Goal: Task Accomplishment & Management: Manage account settings

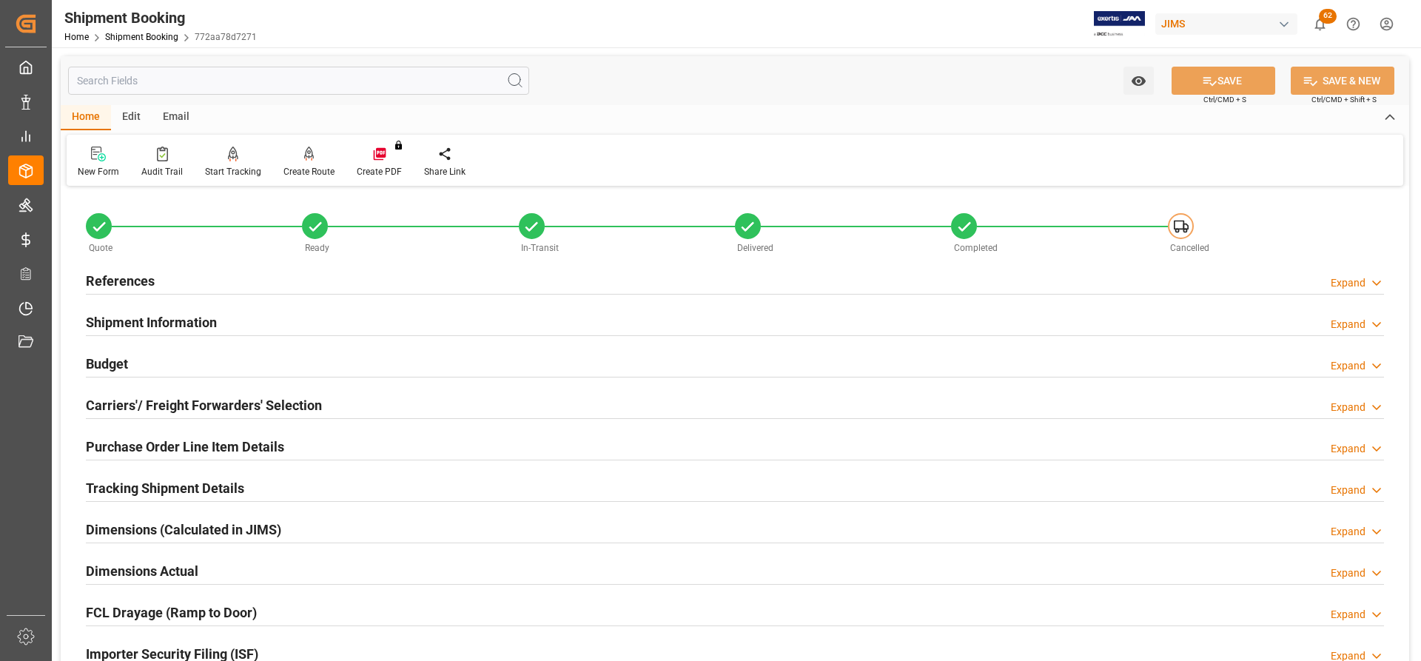
scroll to position [398, 0]
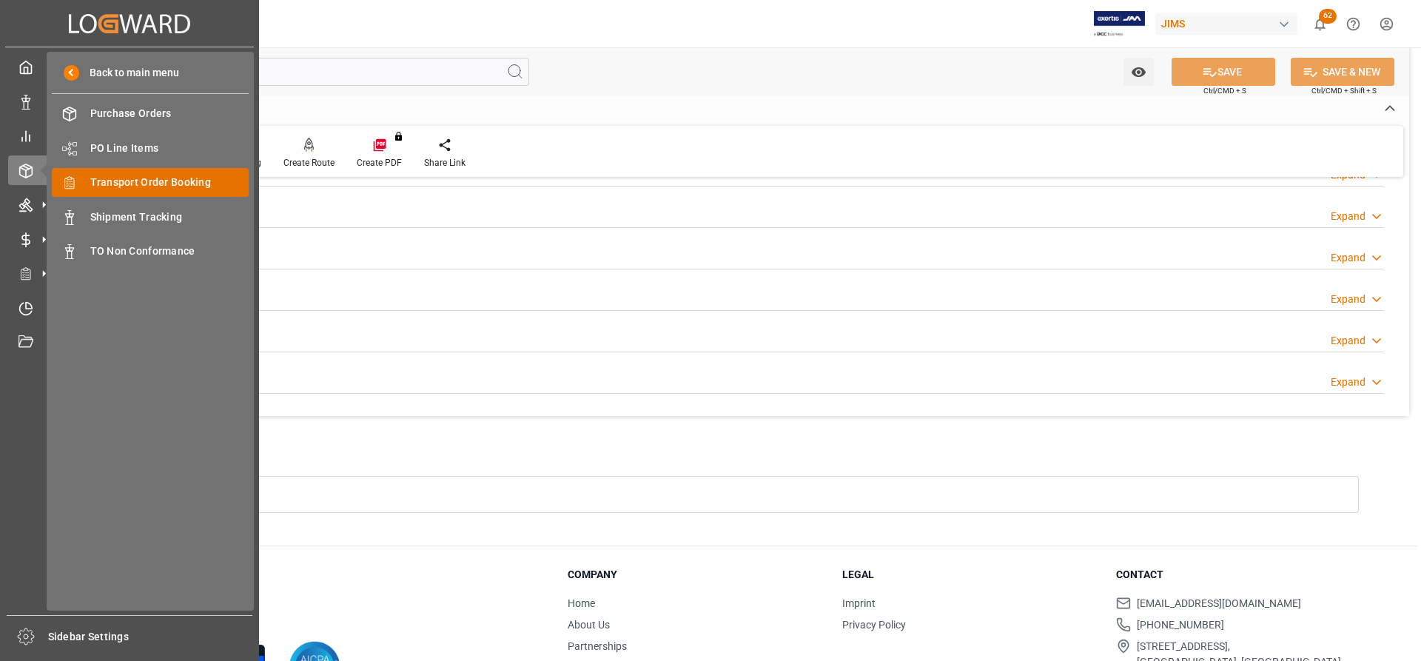
click at [164, 184] on span "Transport Order Booking" at bounding box center [169, 183] width 159 height 16
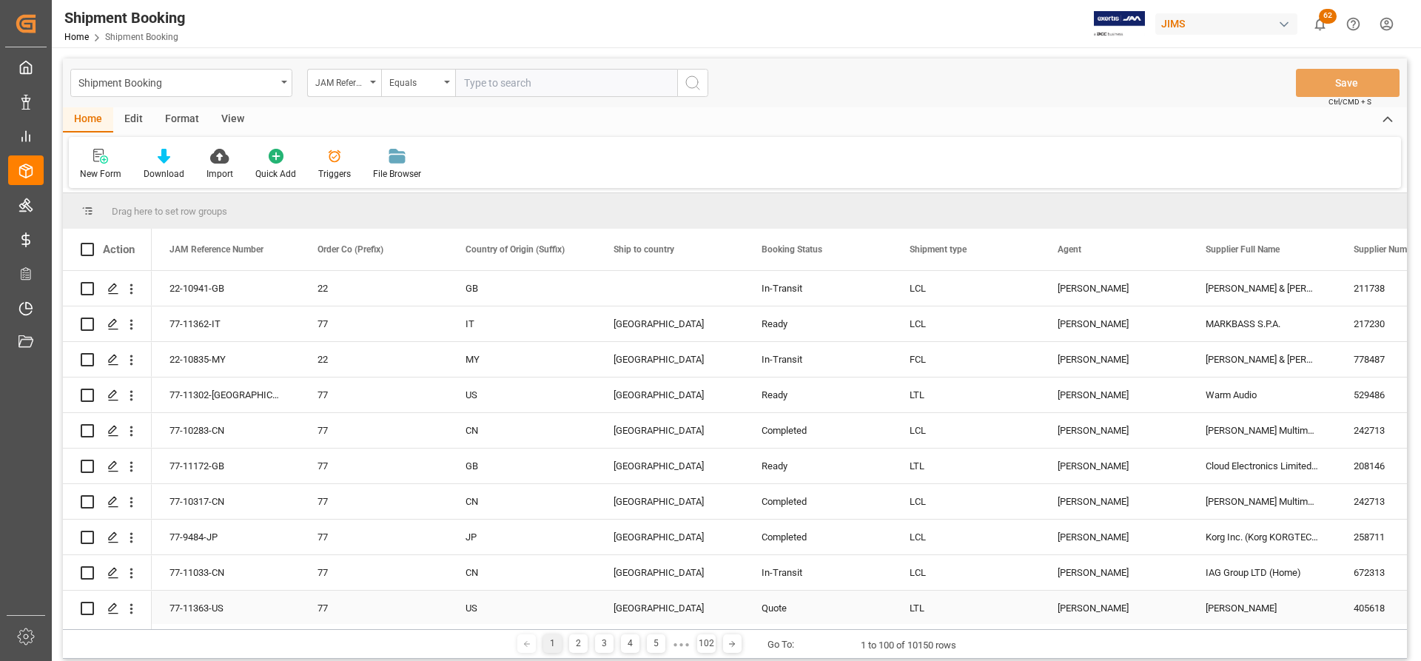
scroll to position [74, 0]
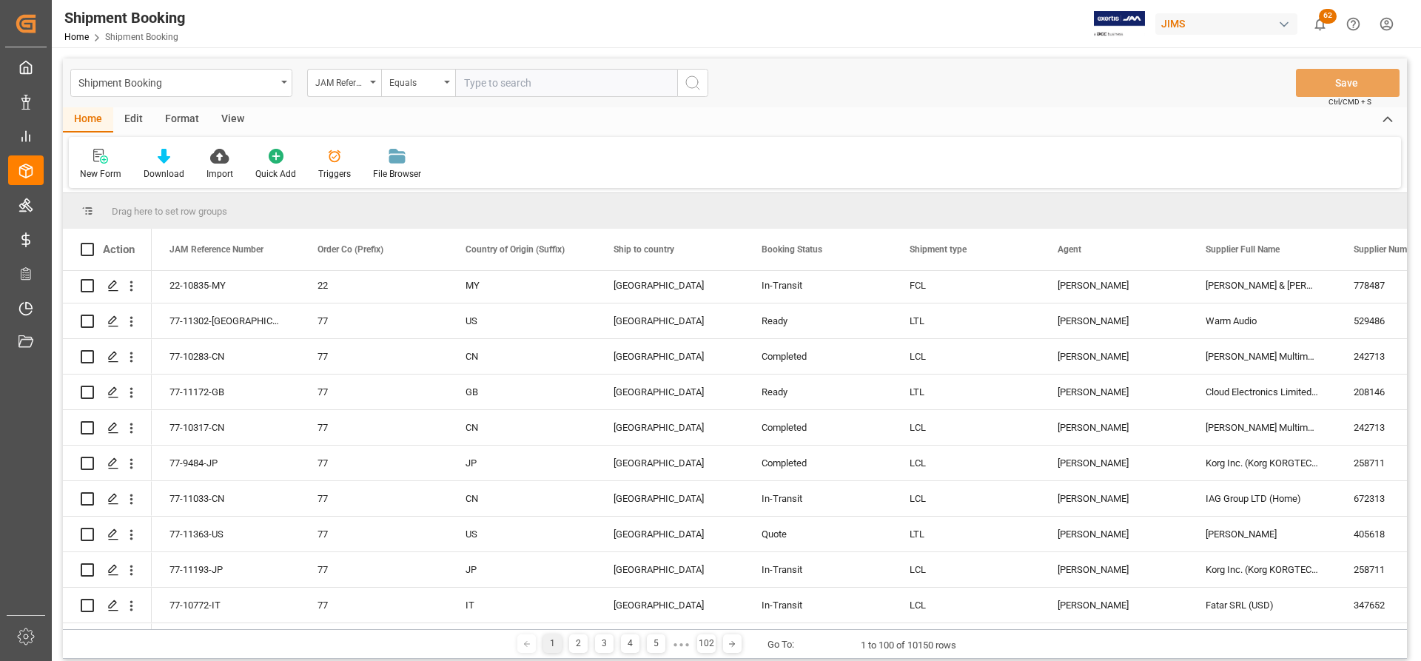
paste input "77-11352-US"
type input "77-11352-US"
click at [695, 81] on icon "search button" at bounding box center [693, 83] width 18 height 18
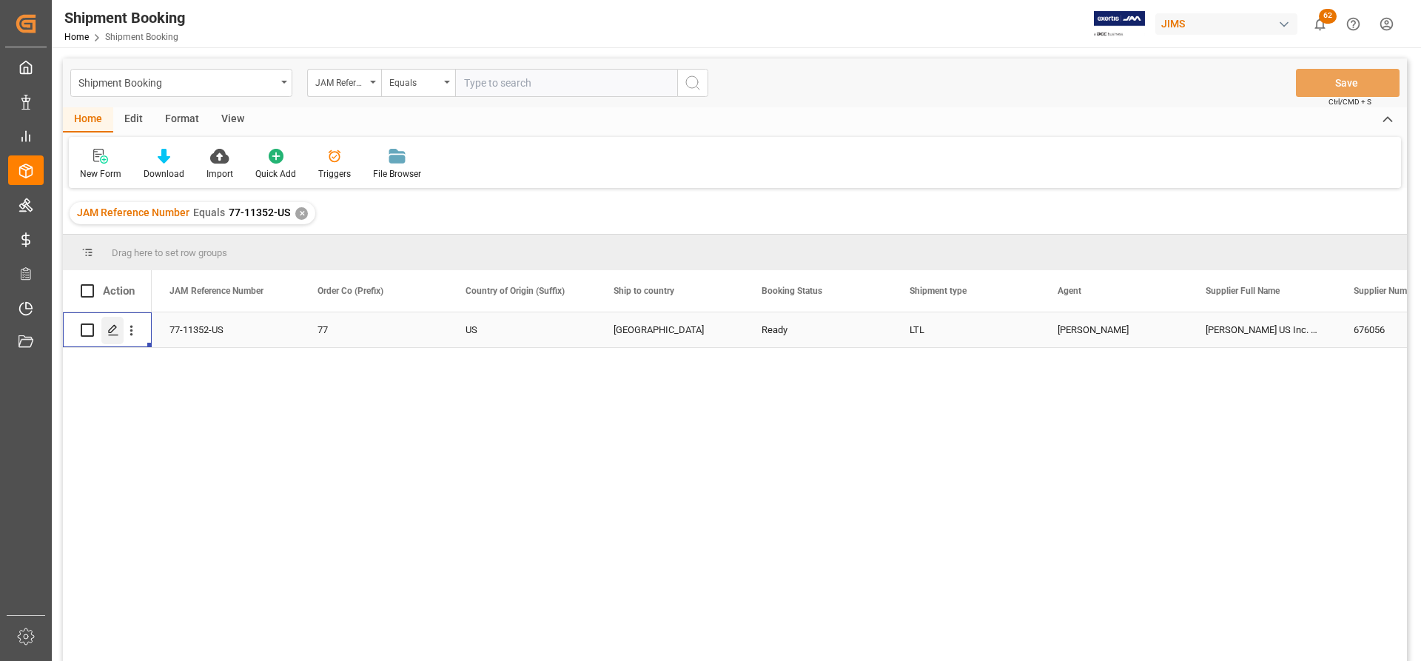
click at [111, 332] on polygon "Press SPACE to select this row." at bounding box center [112, 329] width 7 height 7
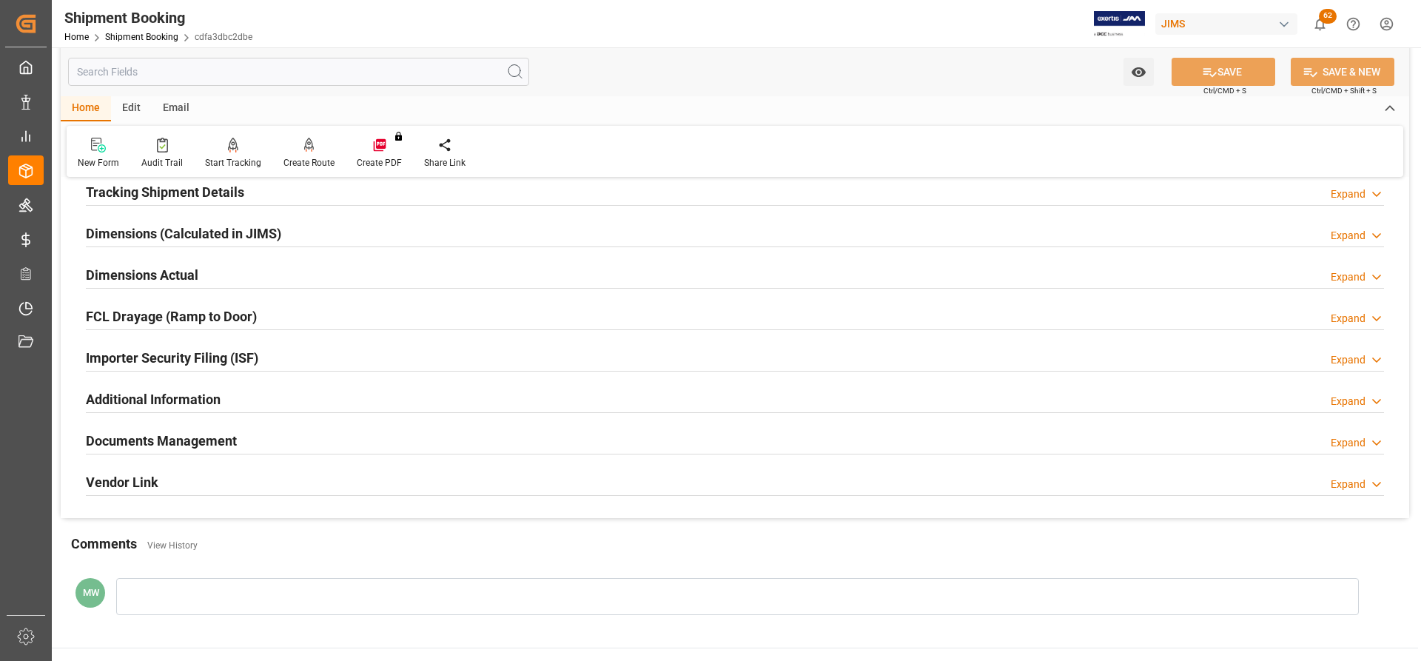
click at [186, 441] on h2 "Documents Management" at bounding box center [161, 441] width 151 height 20
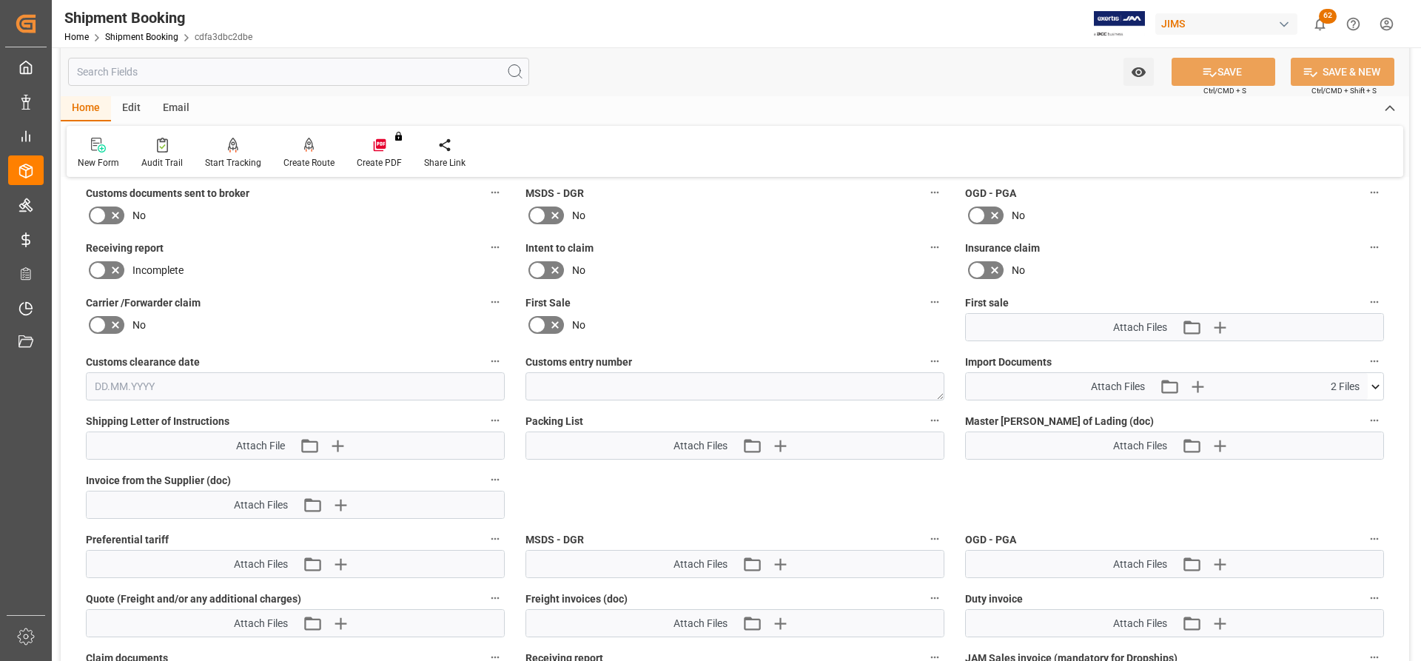
scroll to position [666, 0]
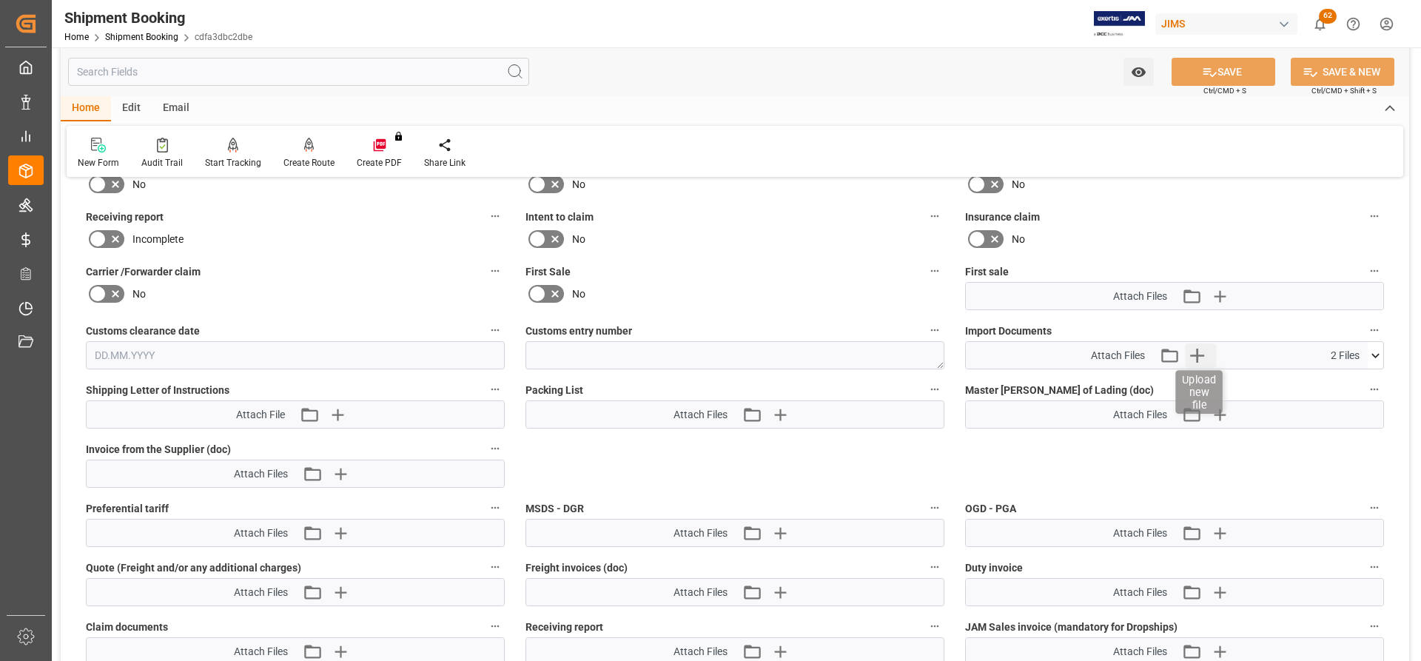
click at [1196, 353] on icon "button" at bounding box center [1197, 356] width 14 height 14
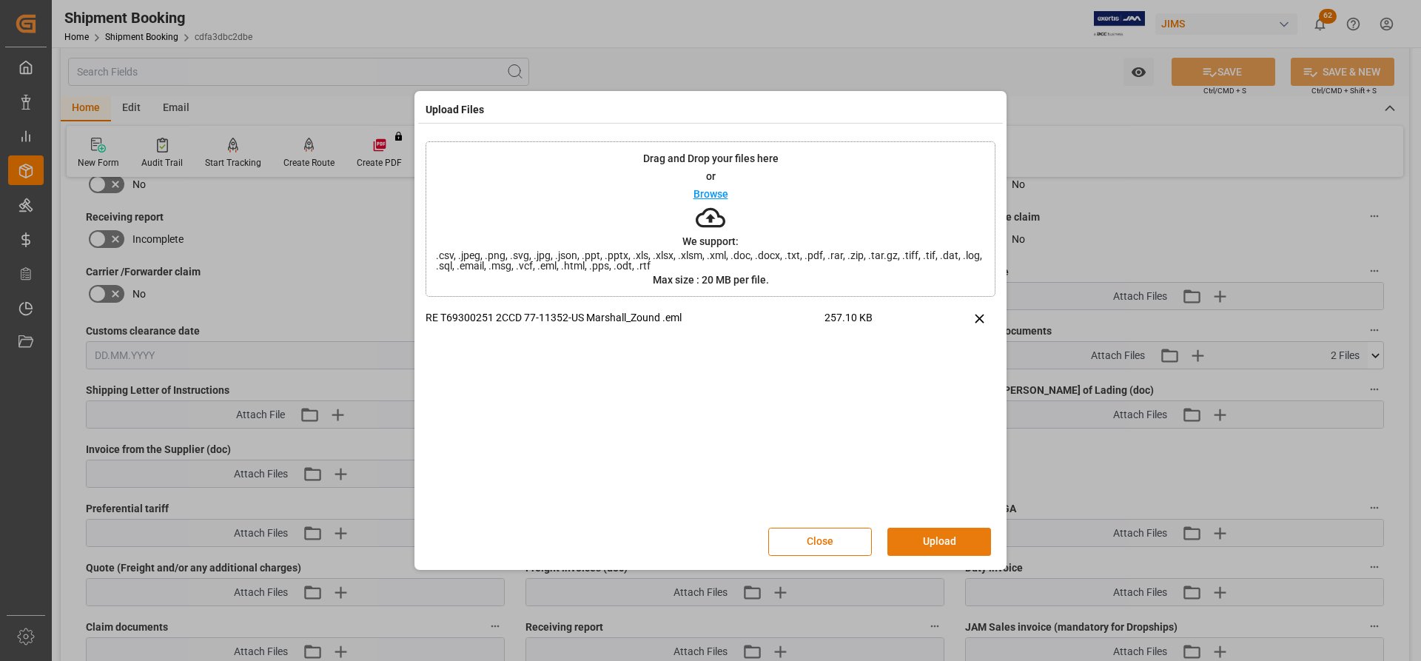
click at [945, 545] on button "Upload" at bounding box center [939, 542] width 104 height 28
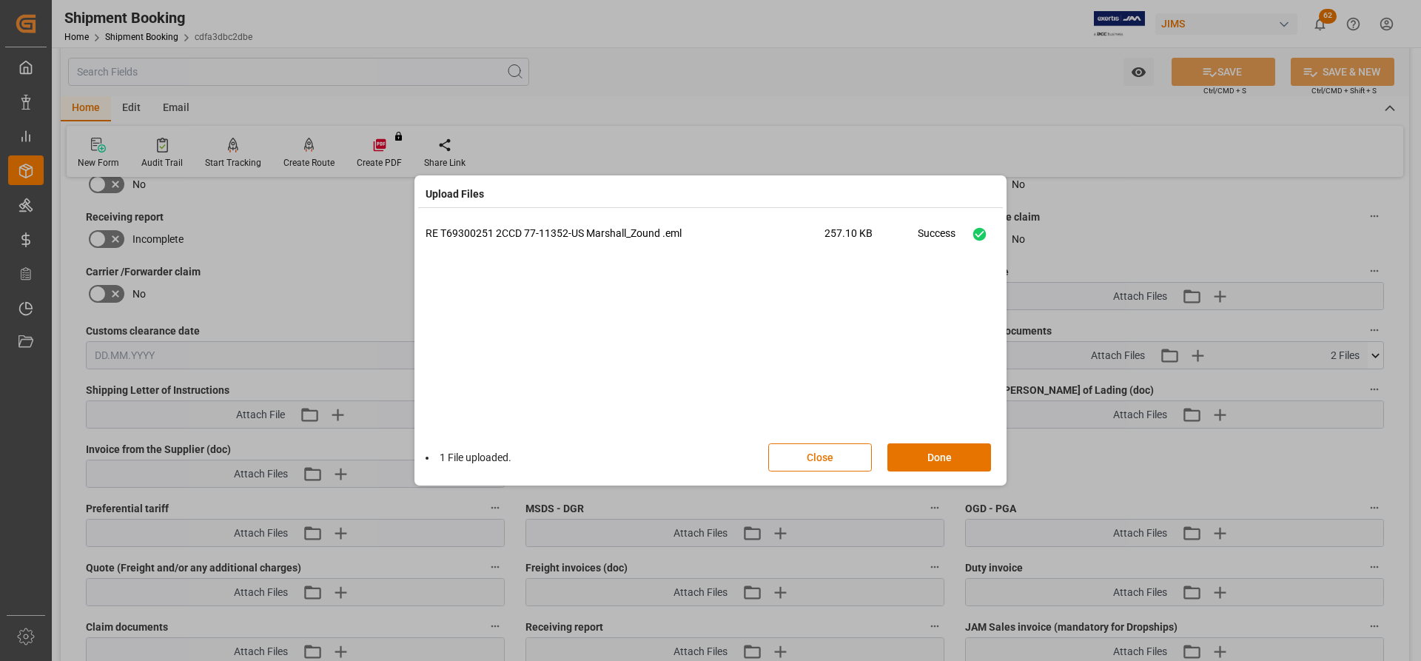
click at [828, 455] on button "Close" at bounding box center [820, 457] width 104 height 28
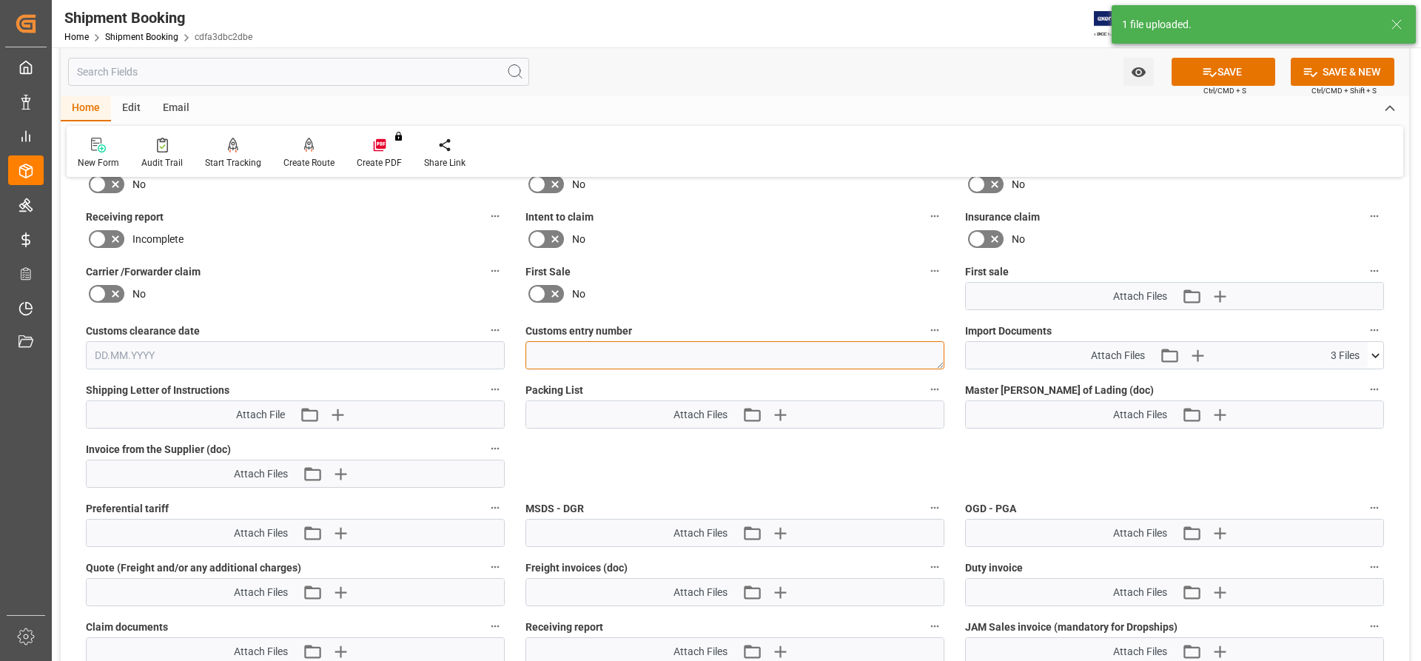
paste textarea "13391-69300251-2"
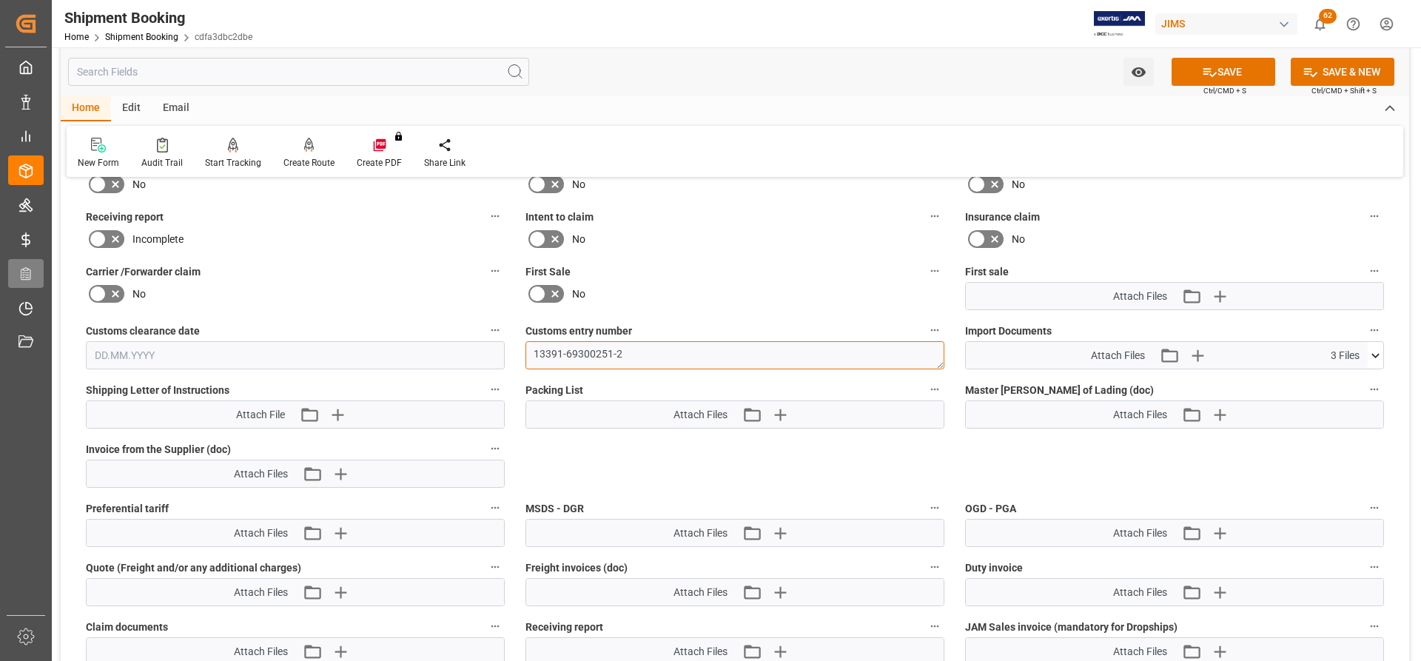
type textarea "13391-69300251-2"
click at [1375, 354] on icon at bounding box center [1376, 356] width 16 height 16
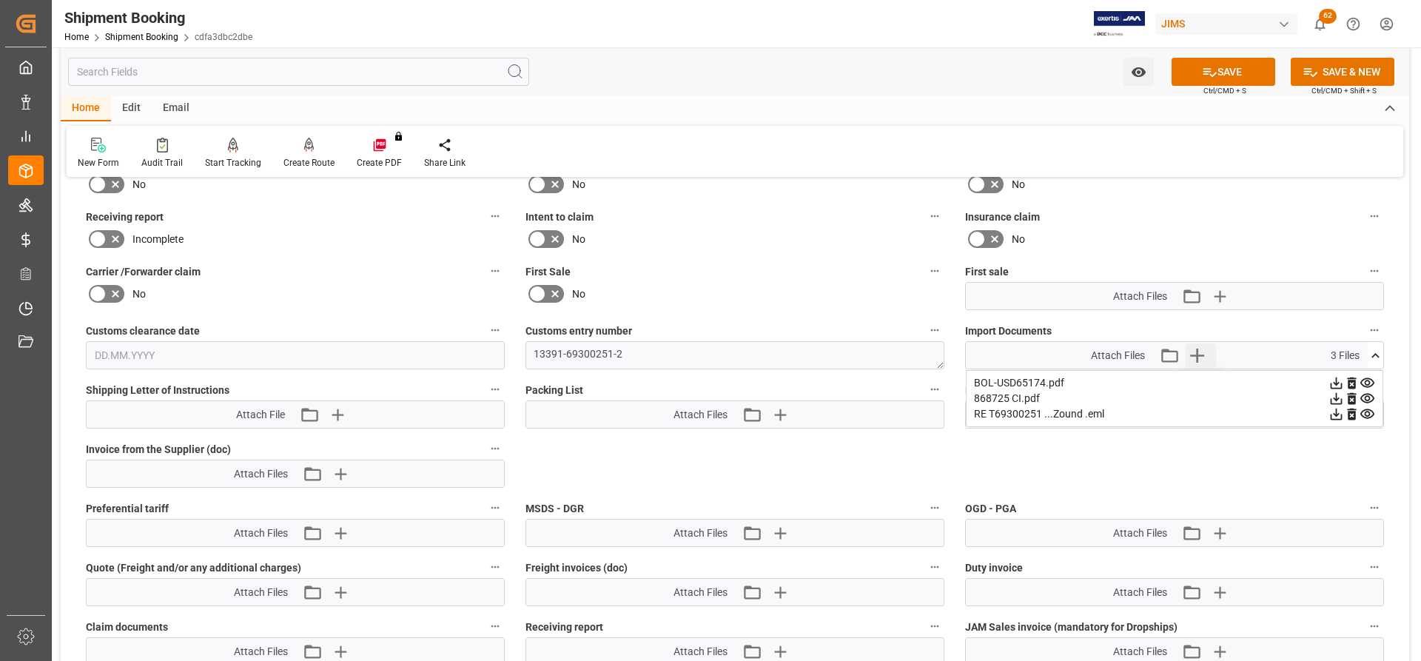
click at [1203, 358] on icon "button" at bounding box center [1197, 355] width 24 height 24
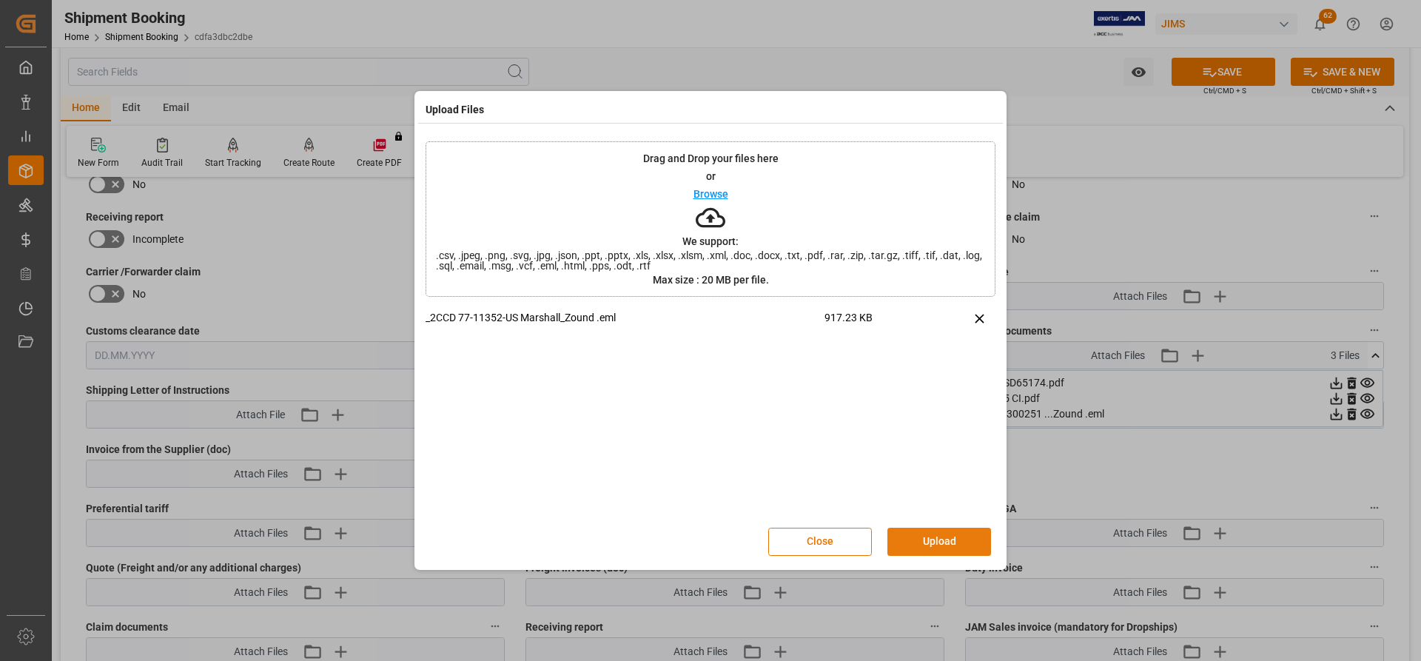
click at [934, 539] on button "Upload" at bounding box center [939, 542] width 104 height 28
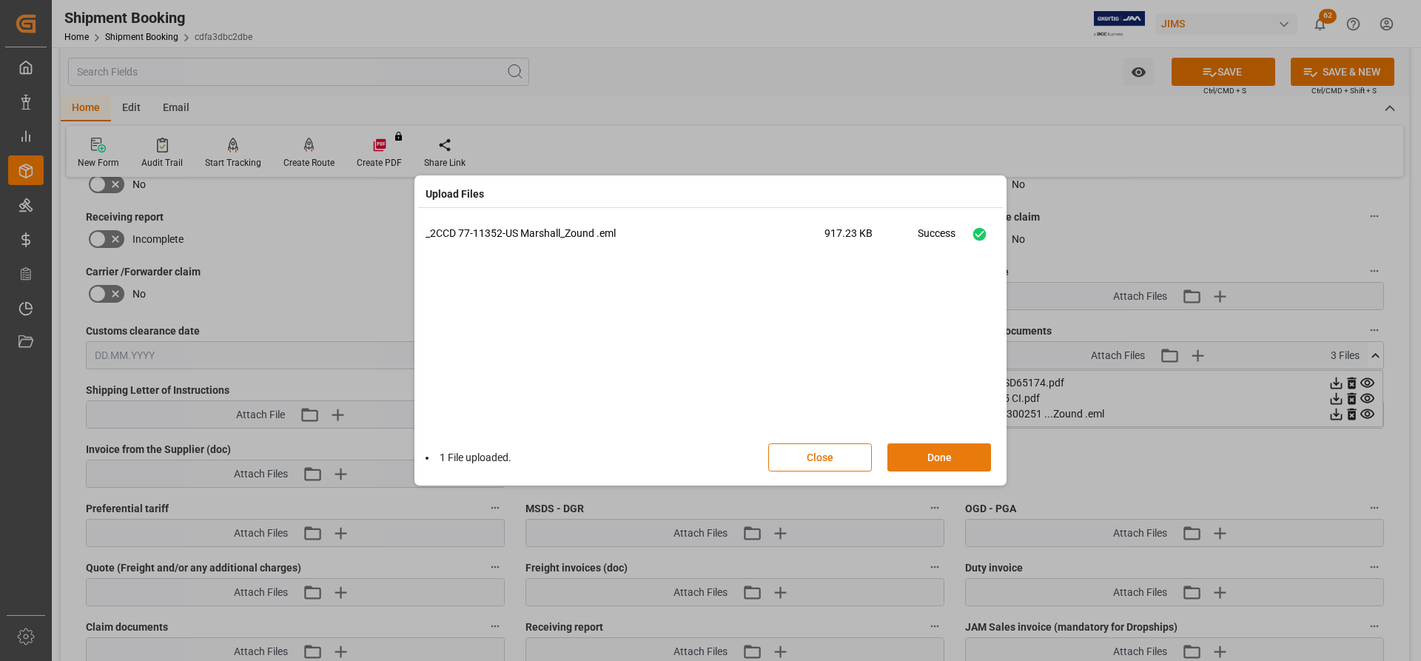
click at [947, 461] on button "Done" at bounding box center [939, 457] width 104 height 28
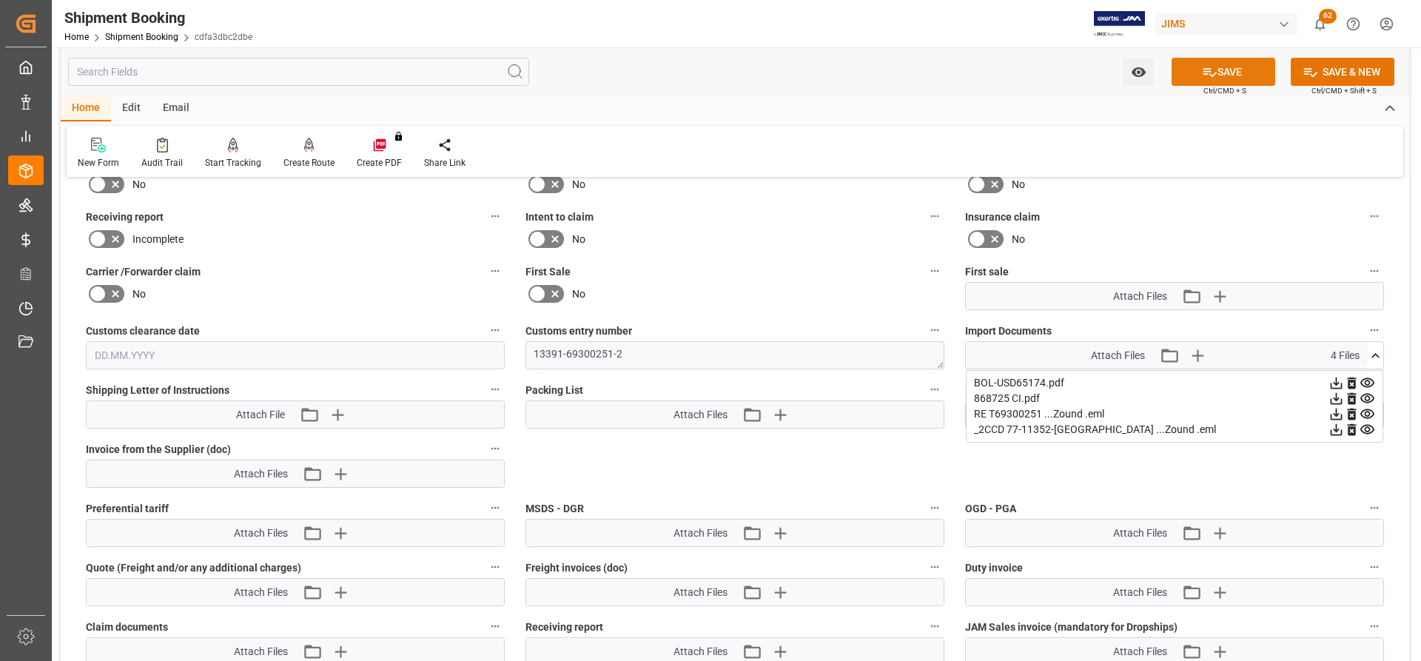
click at [1253, 80] on button "SAVE" at bounding box center [1224, 72] width 104 height 28
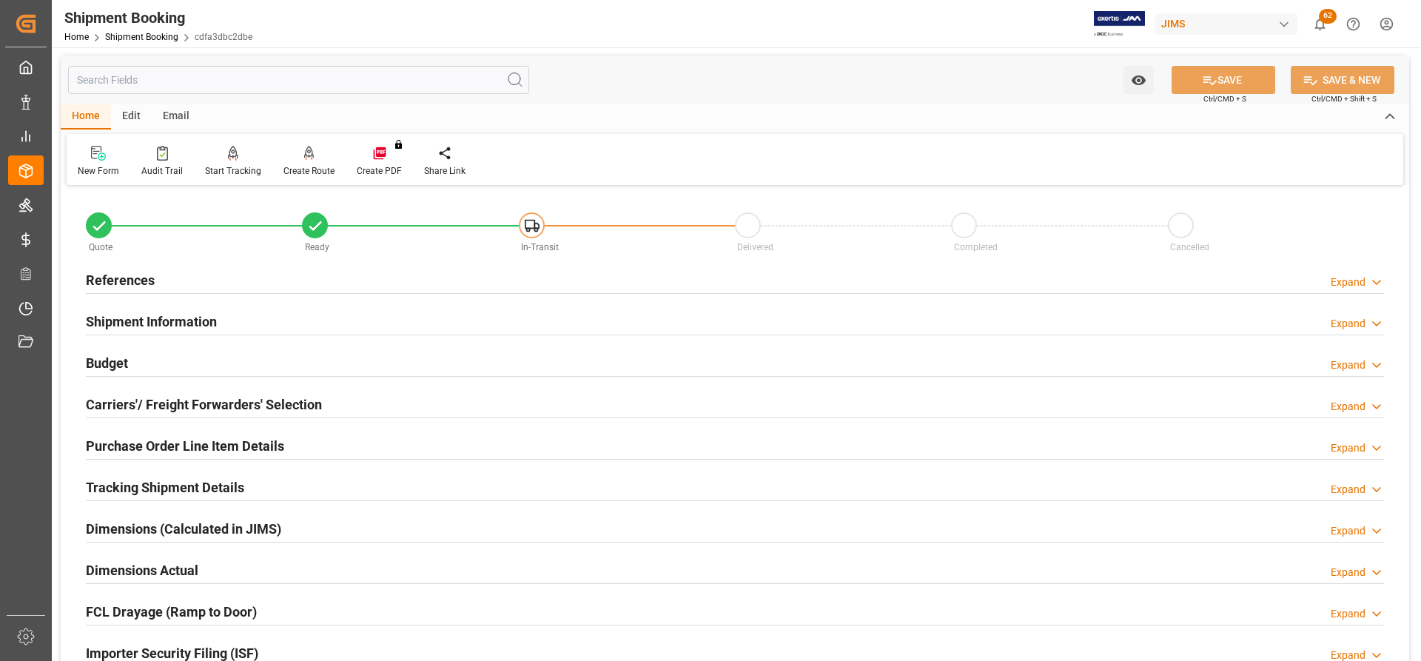
scroll to position [0, 0]
click at [158, 401] on h2 "Carriers'/ Freight Forwarders' Selection" at bounding box center [204, 405] width 236 height 20
